Goal: Task Accomplishment & Management: Manage account settings

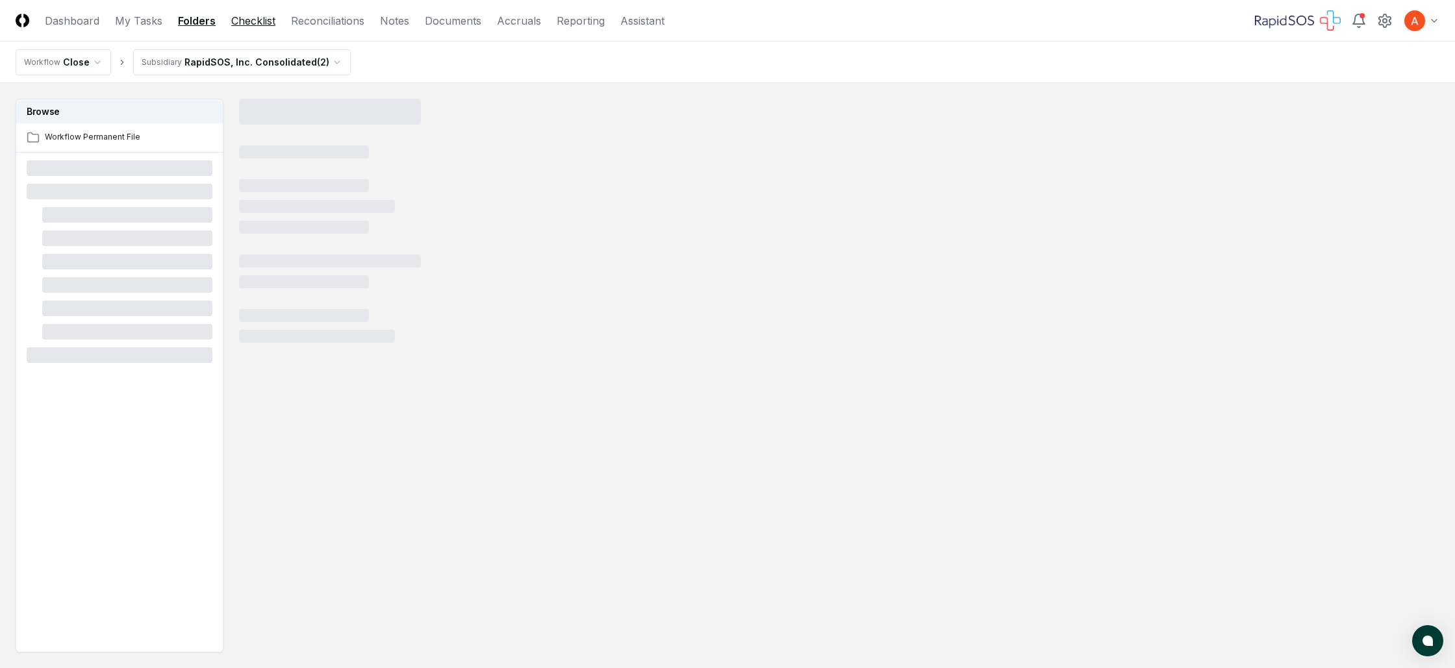
click at [268, 25] on link "Checklist" at bounding box center [253, 21] width 44 height 16
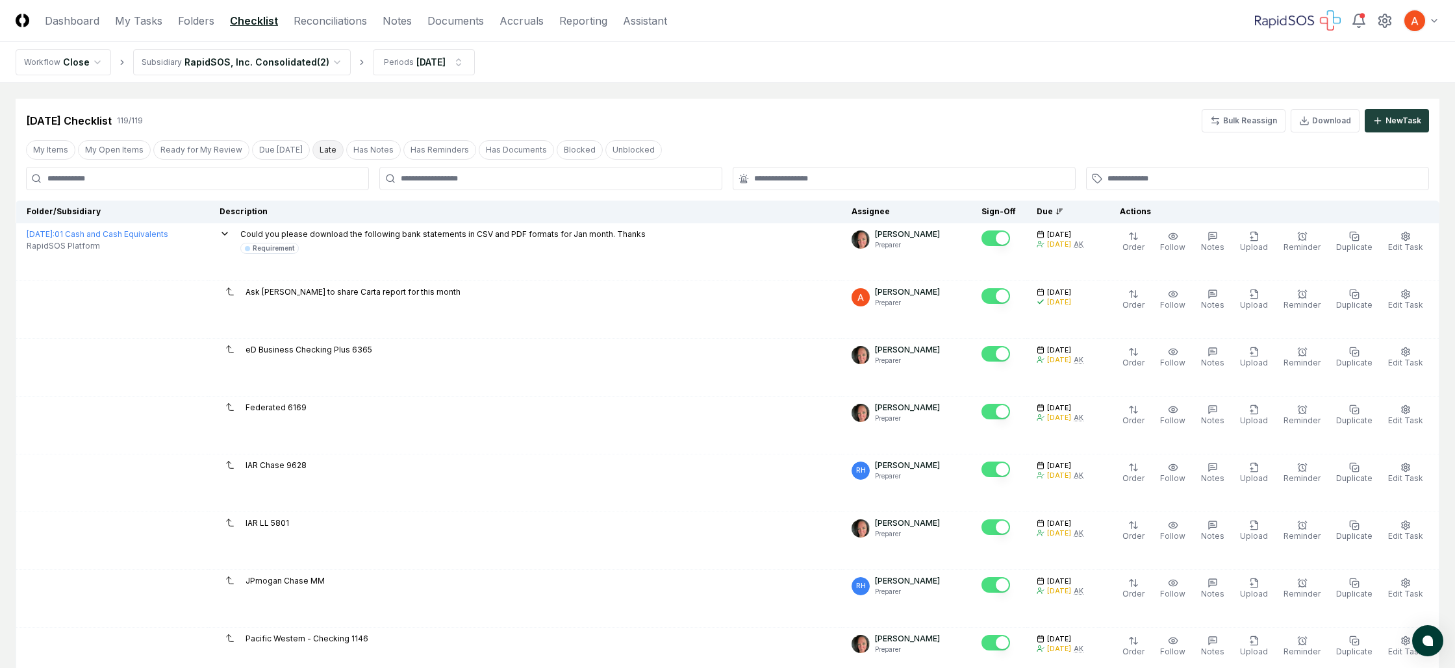
click at [316, 148] on button "Late" at bounding box center [327, 149] width 31 height 19
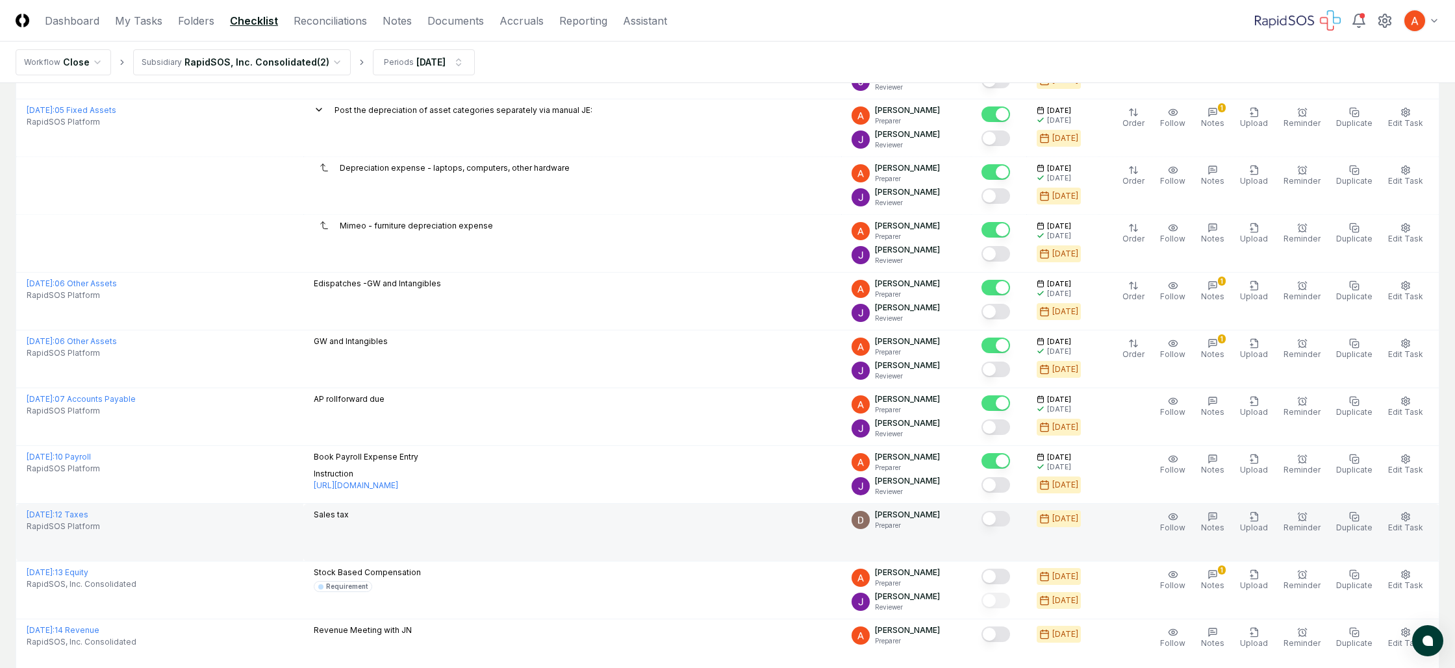
scroll to position [992, 0]
click at [1417, 519] on button "Edit Task" at bounding box center [1405, 522] width 40 height 27
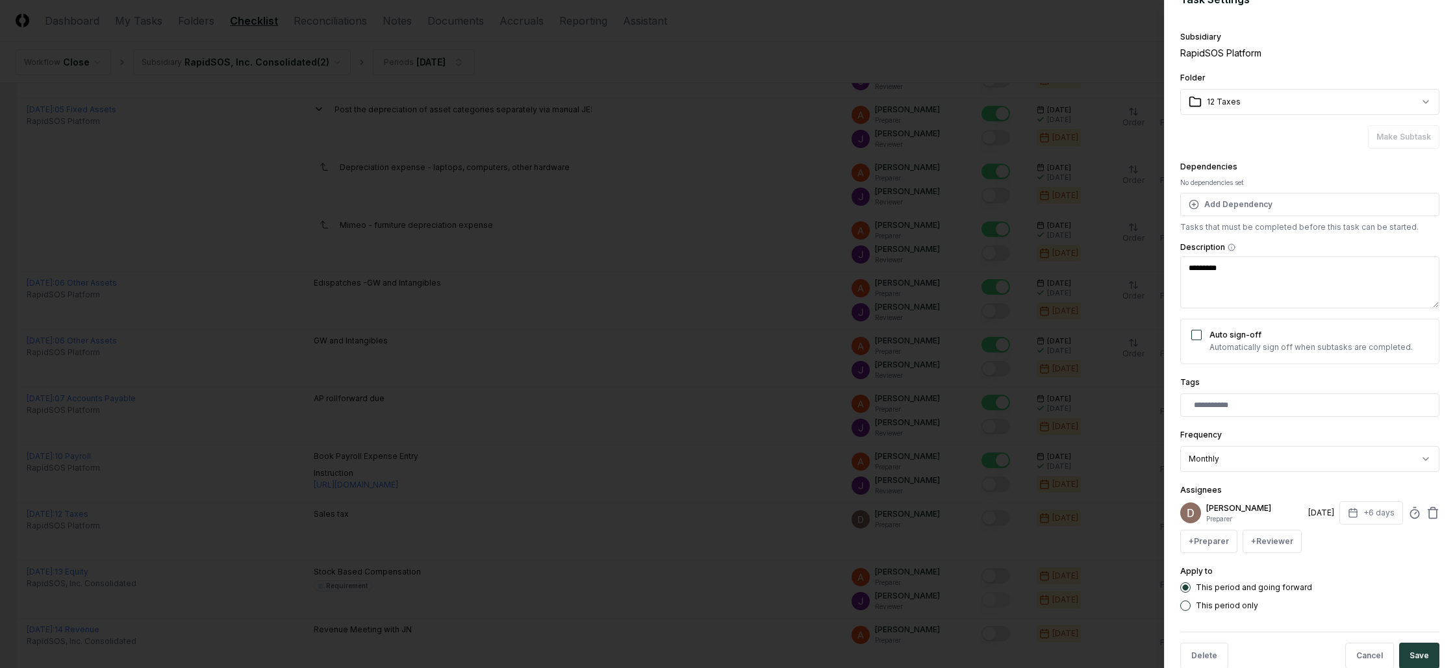
scroll to position [51, 0]
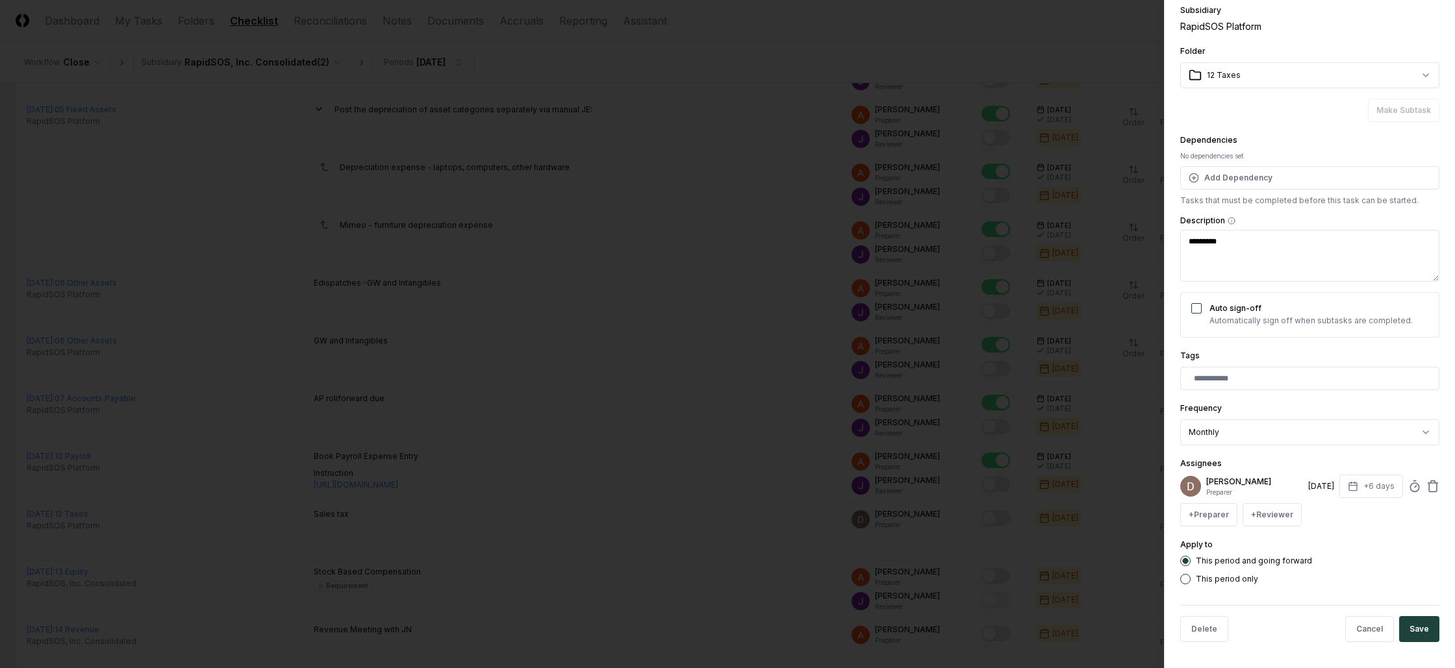
click at [1241, 492] on p "Preparer" at bounding box center [1254, 493] width 97 height 10
click at [1213, 516] on button "+ Preparer" at bounding box center [1208, 514] width 57 height 23
click at [1235, 442] on div "[PERSON_NAME]" at bounding box center [1241, 439] width 64 height 12
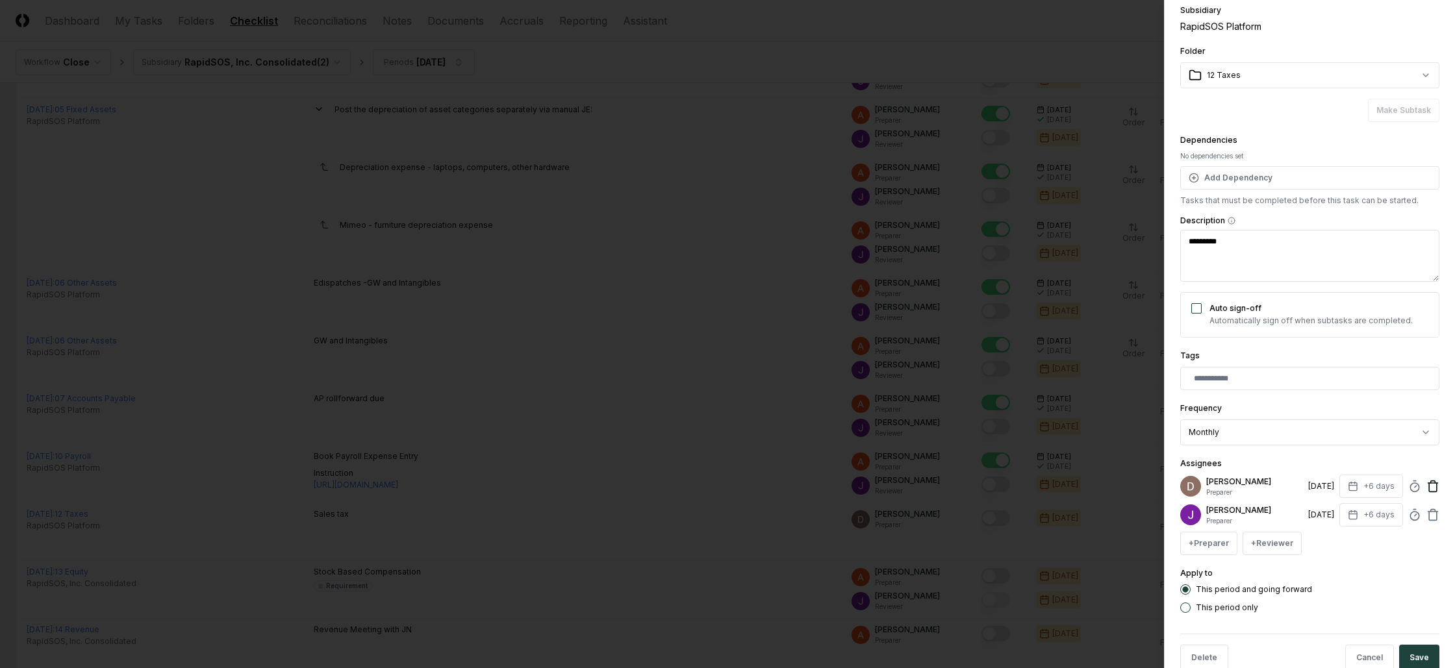
click at [1438, 488] on icon at bounding box center [1432, 486] width 13 height 13
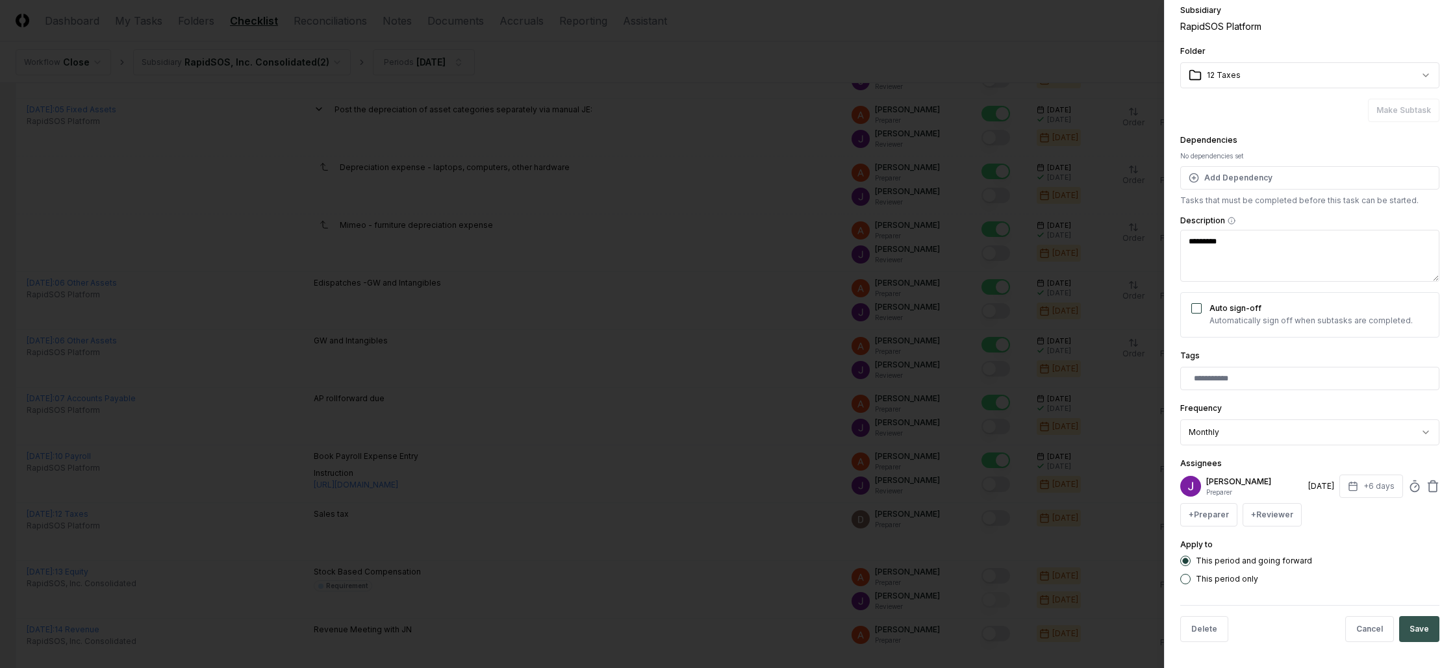
click at [1416, 624] on button "Save" at bounding box center [1419, 629] width 40 height 26
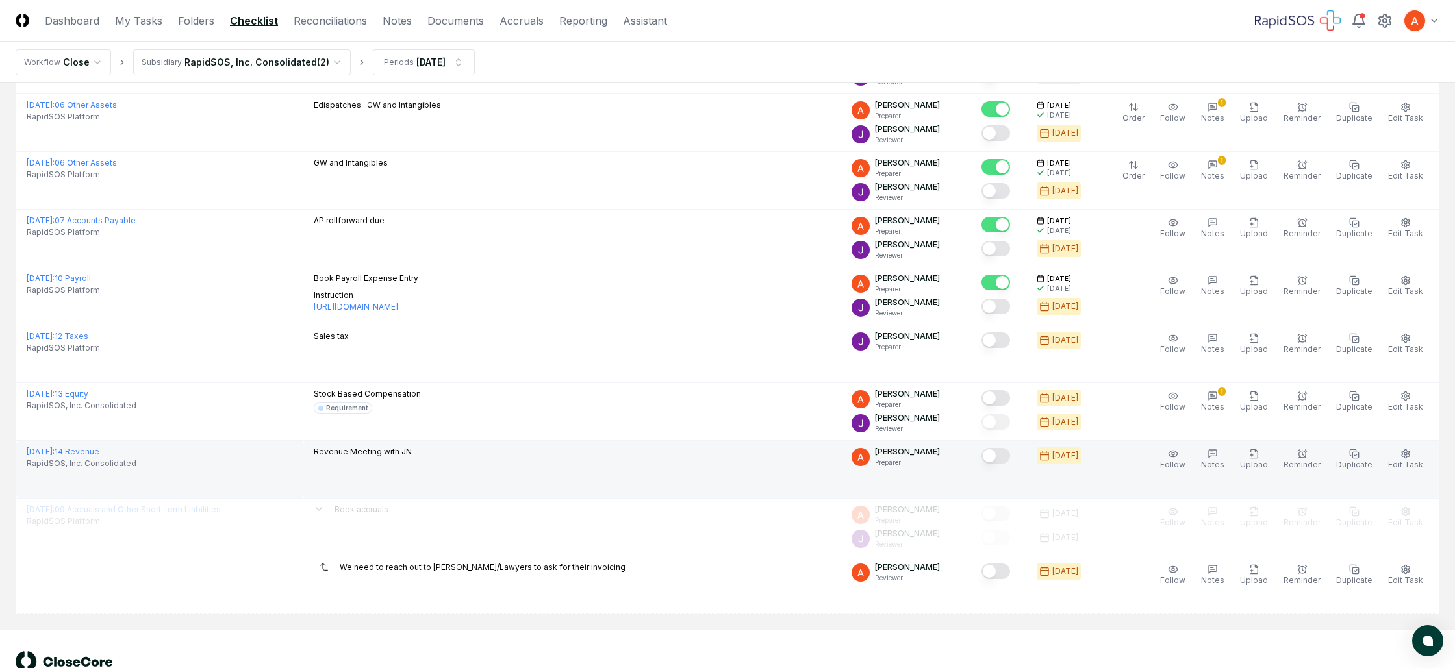
scroll to position [1209, 0]
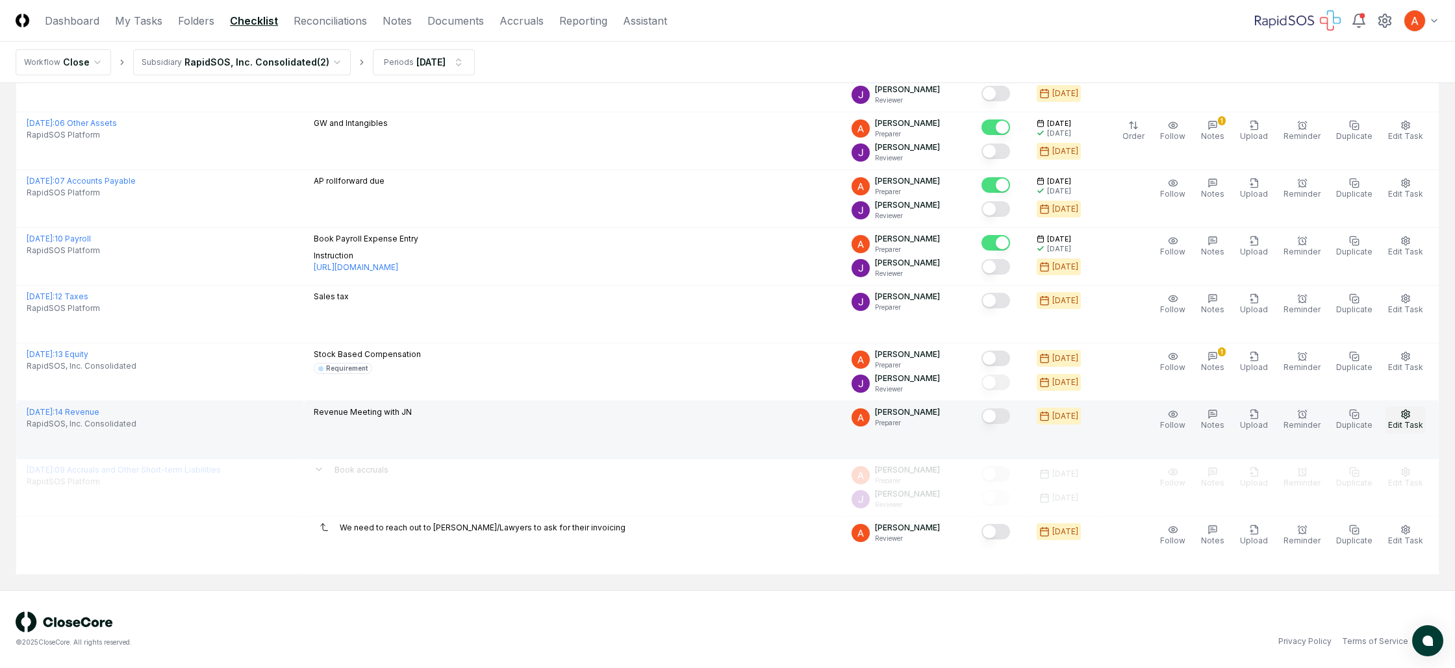
click at [1400, 419] on button "Edit Task" at bounding box center [1405, 420] width 40 height 27
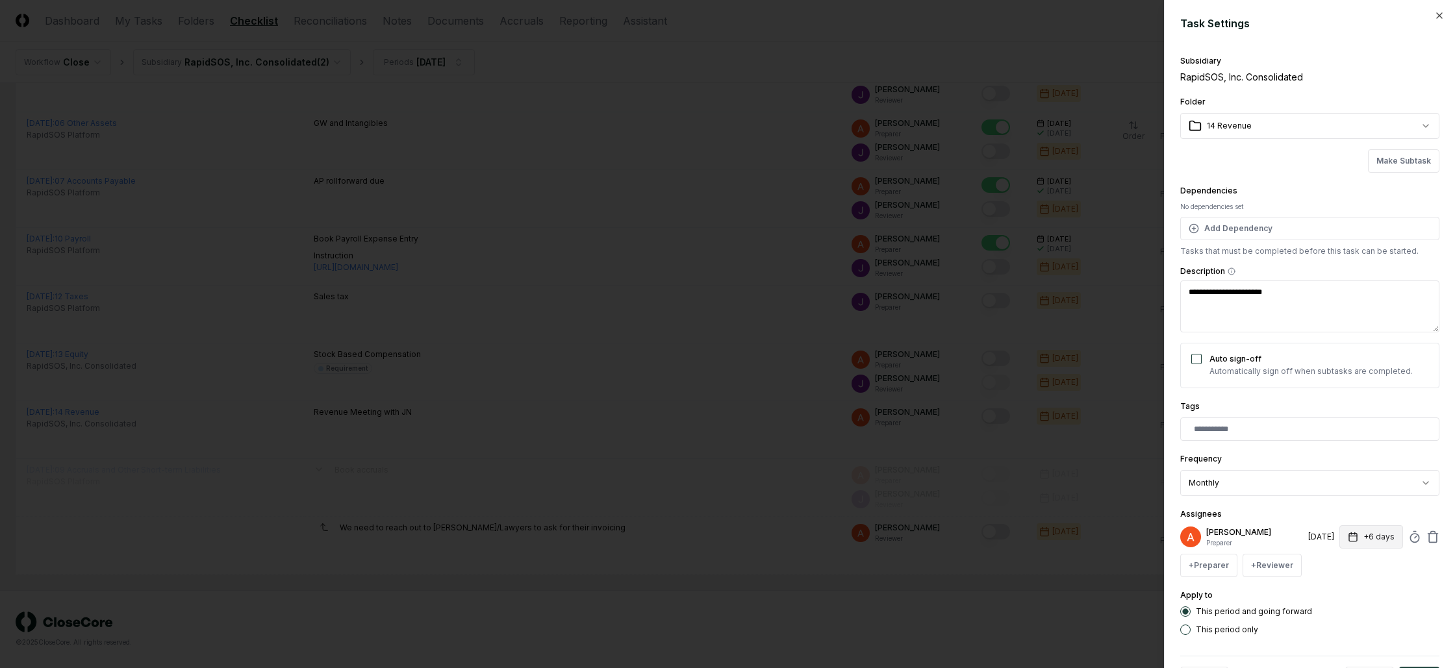
click at [1372, 537] on button "+6 days" at bounding box center [1371, 536] width 64 height 23
type textarea "*"
click at [1341, 586] on input "*" at bounding box center [1332, 588] width 45 height 23
type input "*"
click at [1341, 586] on input "*" at bounding box center [1332, 588] width 45 height 23
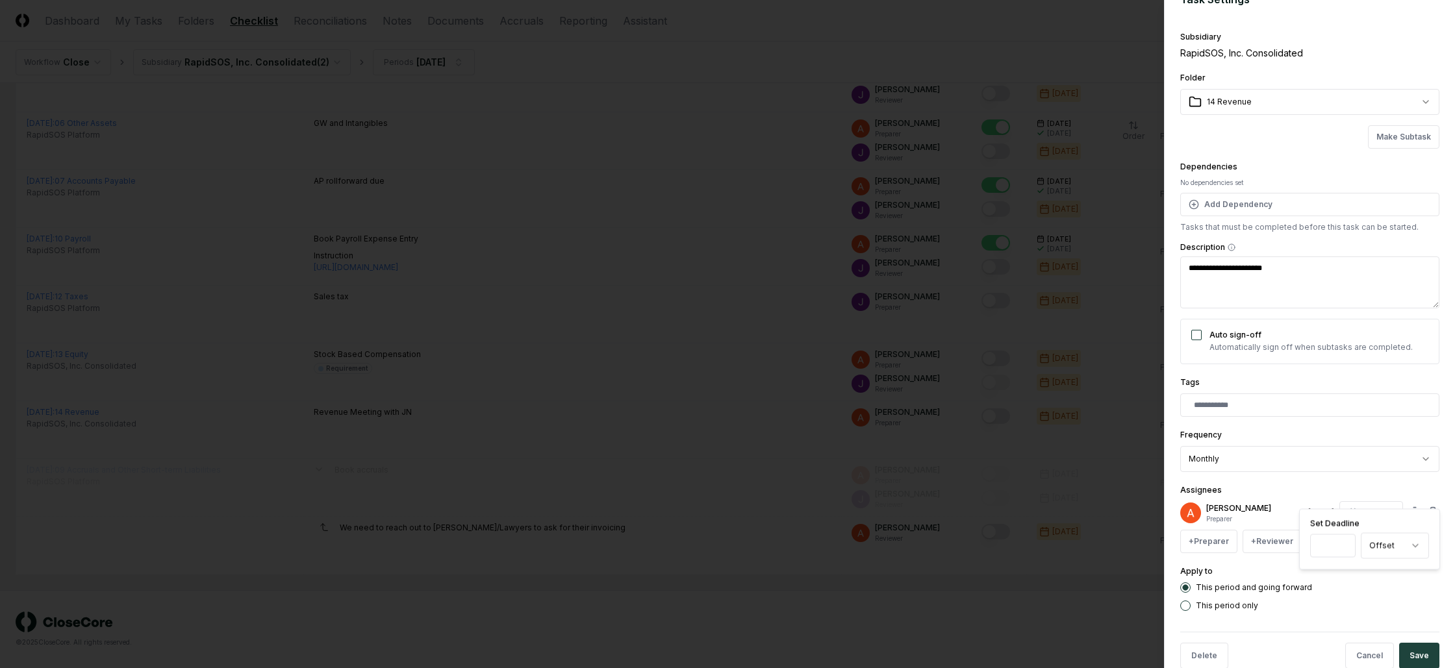
scroll to position [51, 0]
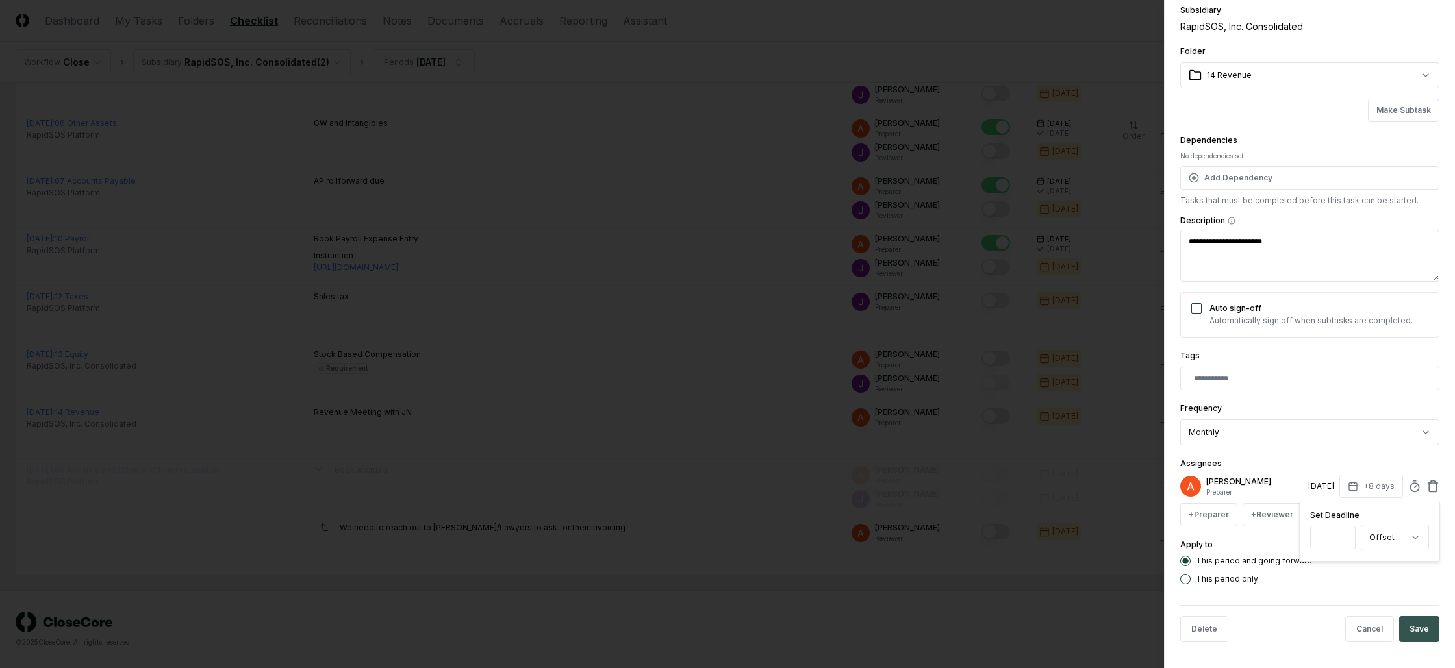
click at [1411, 633] on button "Save" at bounding box center [1419, 629] width 40 height 26
type textarea "*"
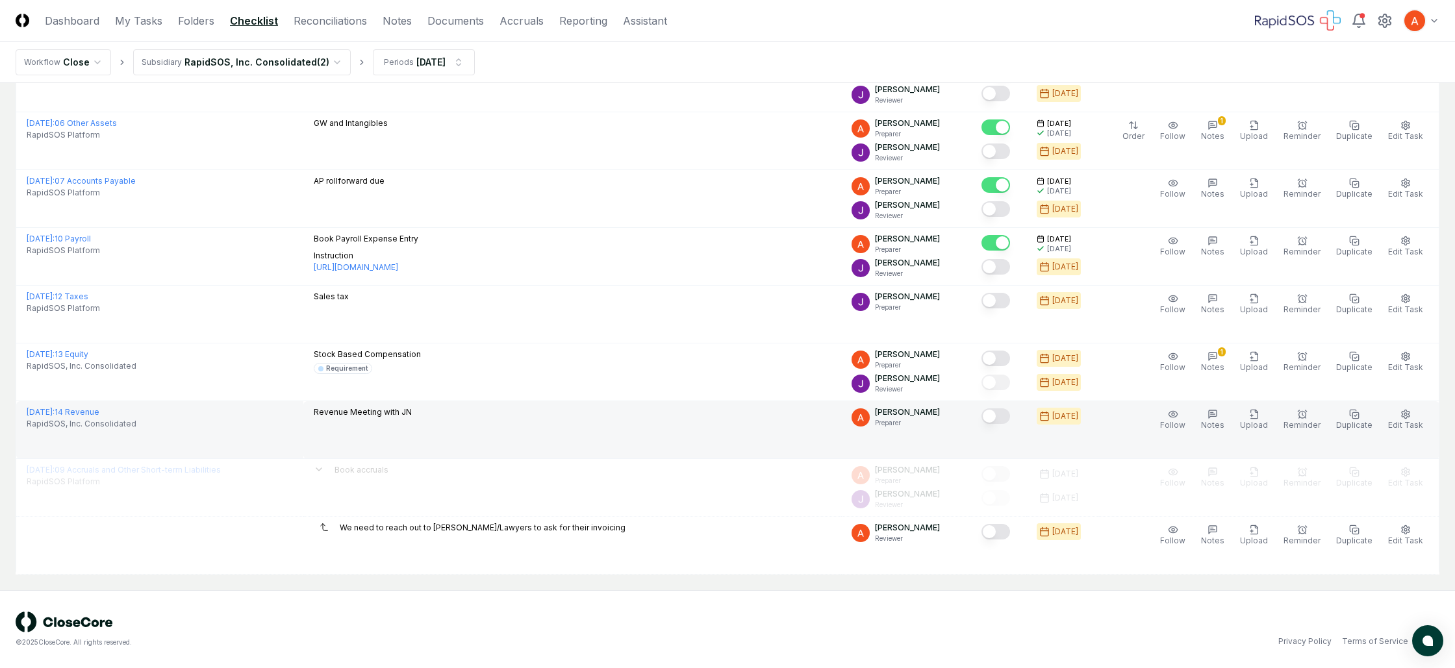
scroll to position [1152, 0]
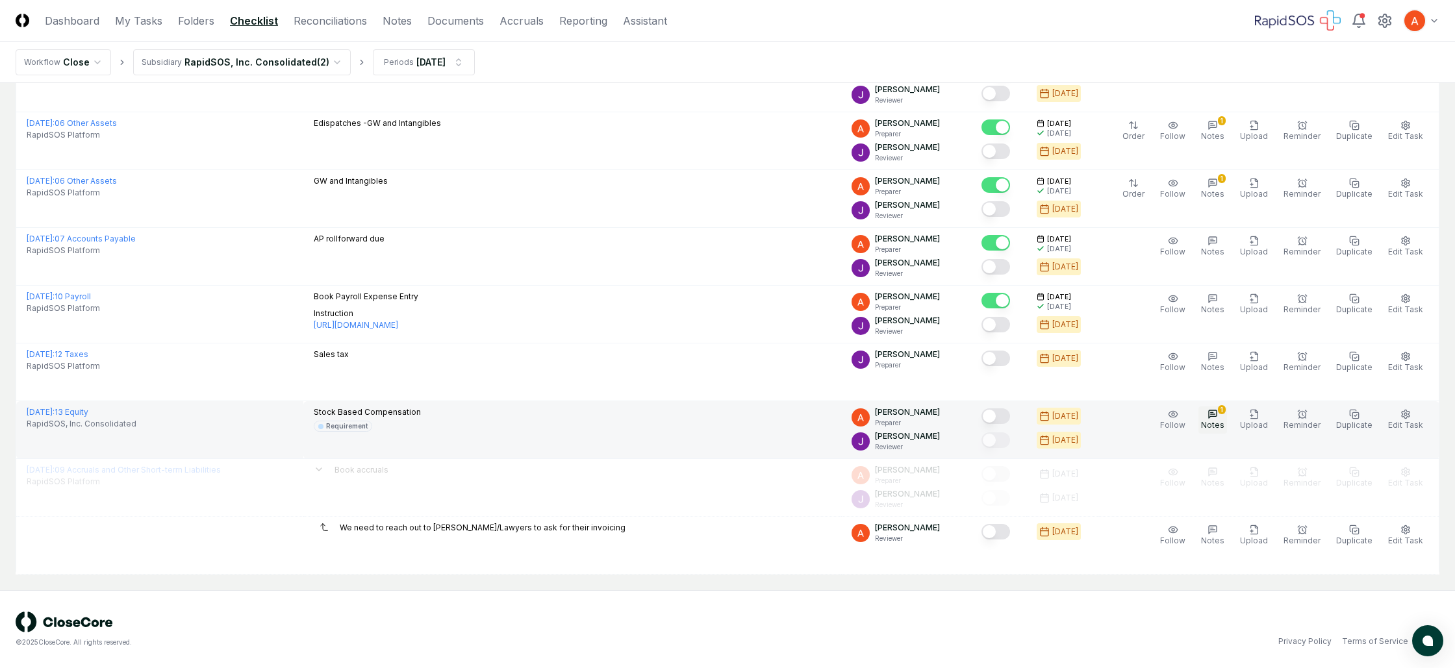
click at [1218, 428] on span "Notes" at bounding box center [1212, 425] width 23 height 10
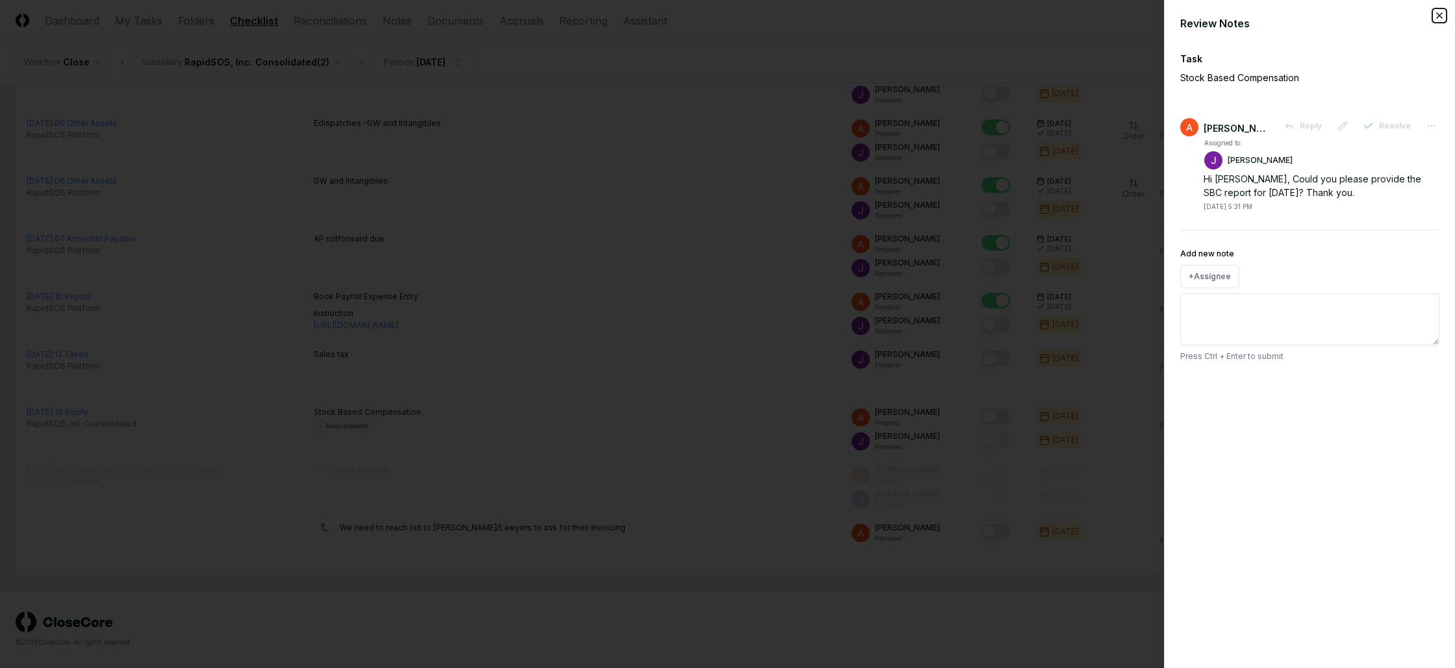
click at [1437, 16] on icon "button" at bounding box center [1439, 15] width 10 height 10
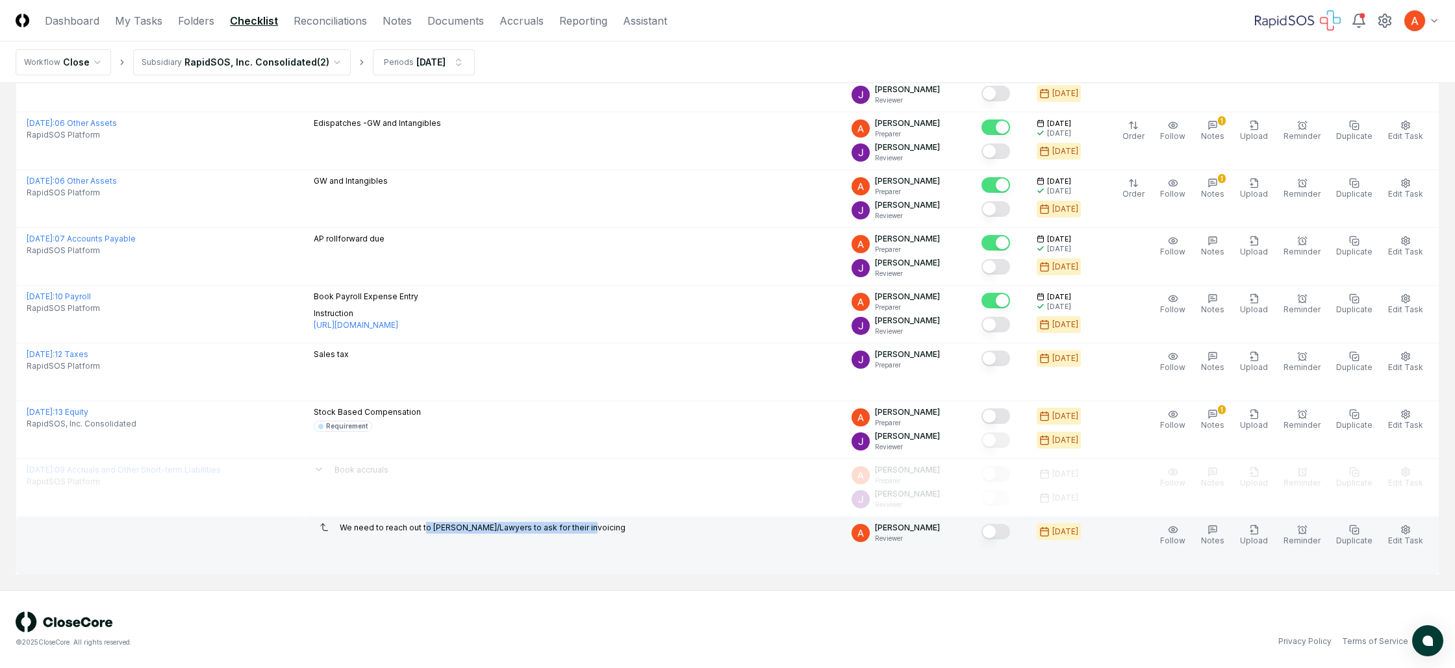
drag, startPoint x: 439, startPoint y: 525, endPoint x: 610, endPoint y: 537, distance: 171.2
click at [610, 537] on td "We need to reach out to [PERSON_NAME]/Lawyers to ask for their invoicing" at bounding box center [572, 546] width 538 height 58
click at [561, 531] on p "We need to reach out to [PERSON_NAME]/Lawyers to ask for their invoicing" at bounding box center [483, 528] width 286 height 12
click at [562, 531] on p "We need to reach out to [PERSON_NAME]/Lawyers to ask for their invoicing" at bounding box center [483, 528] width 286 height 12
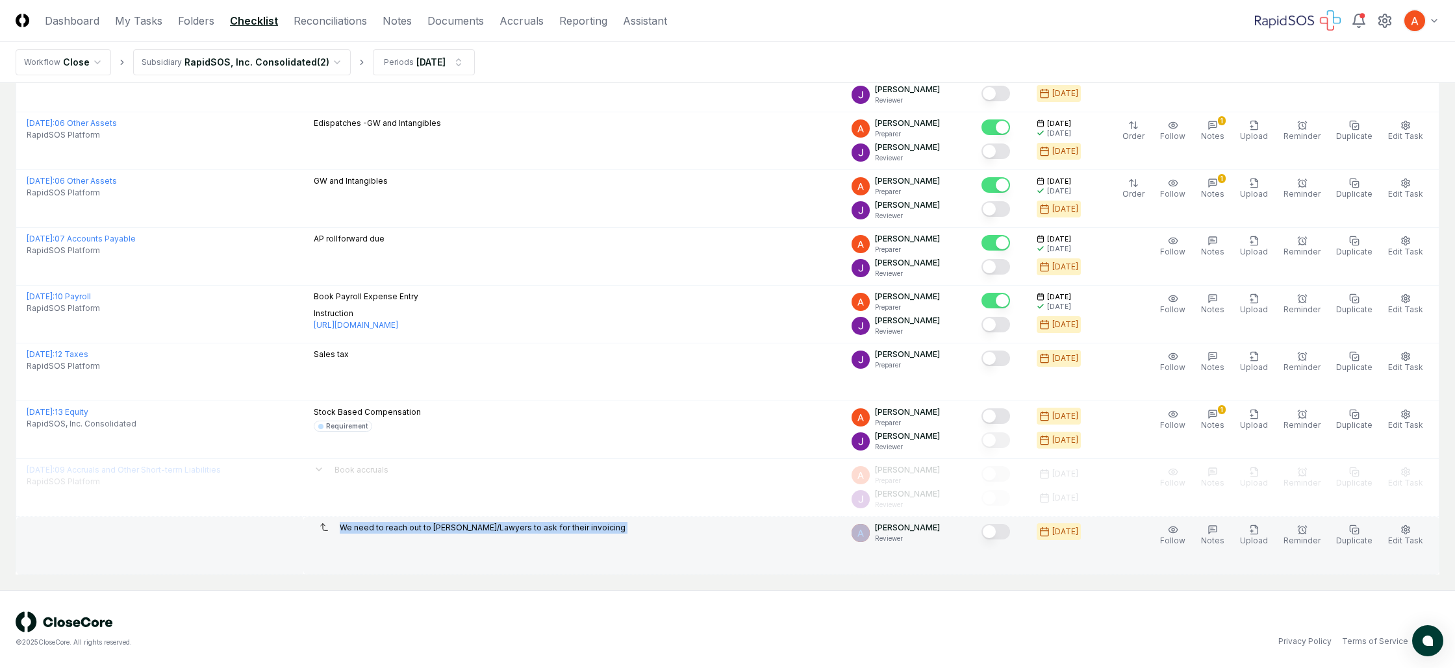
click at [562, 531] on p "We need to reach out to [PERSON_NAME]/Lawyers to ask for their invoicing" at bounding box center [483, 528] width 286 height 12
click at [565, 569] on td "We need to reach out to [PERSON_NAME]/Lawyers to ask for their invoicing" at bounding box center [572, 546] width 538 height 58
click at [572, 542] on td "We need to reach out to [PERSON_NAME]/Lawyers to ask for their invoicing" at bounding box center [572, 546] width 538 height 58
click at [581, 532] on p "We need to reach out to [PERSON_NAME]/Lawyers to ask for their invoicing" at bounding box center [483, 528] width 286 height 12
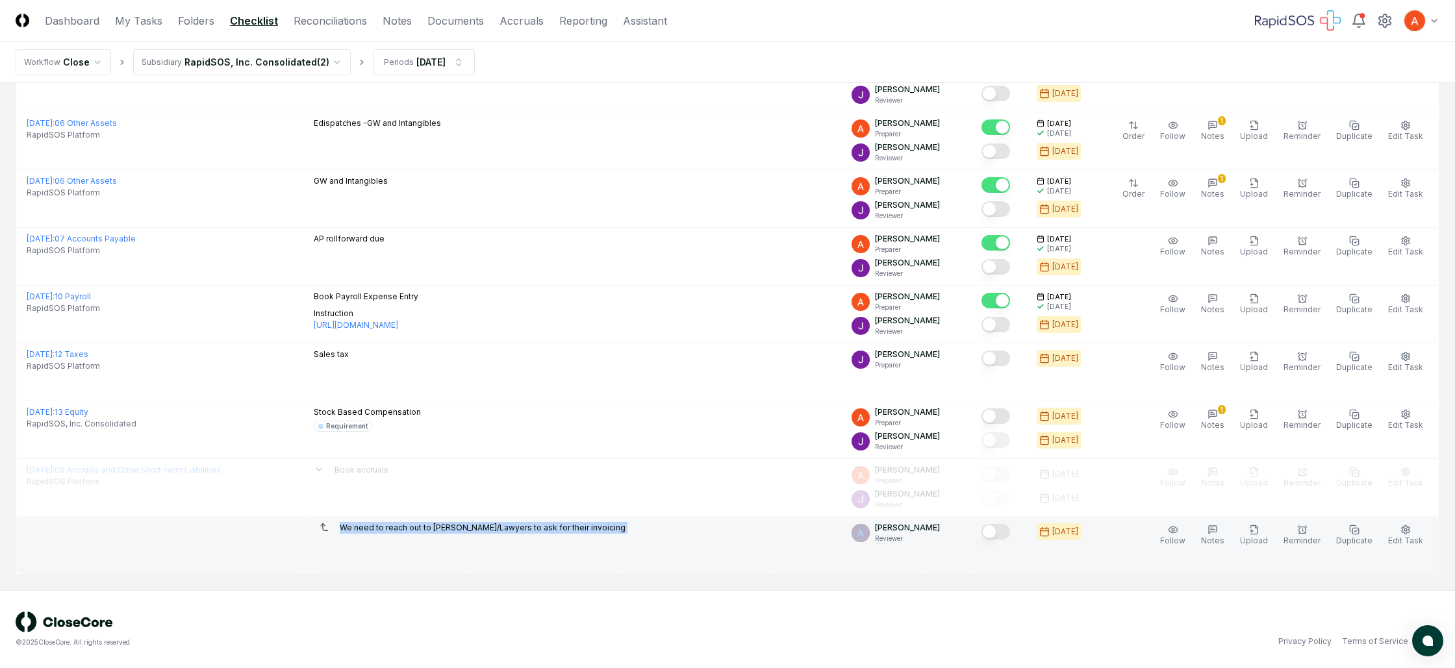
click at [581, 533] on p "We need to reach out to [PERSON_NAME]/Lawyers to ask for their invoicing" at bounding box center [483, 528] width 286 height 12
click at [591, 533] on p "We need to reach out to [PERSON_NAME]/Lawyers to ask for their invoicing" at bounding box center [483, 528] width 286 height 12
